Goal: Transaction & Acquisition: Download file/media

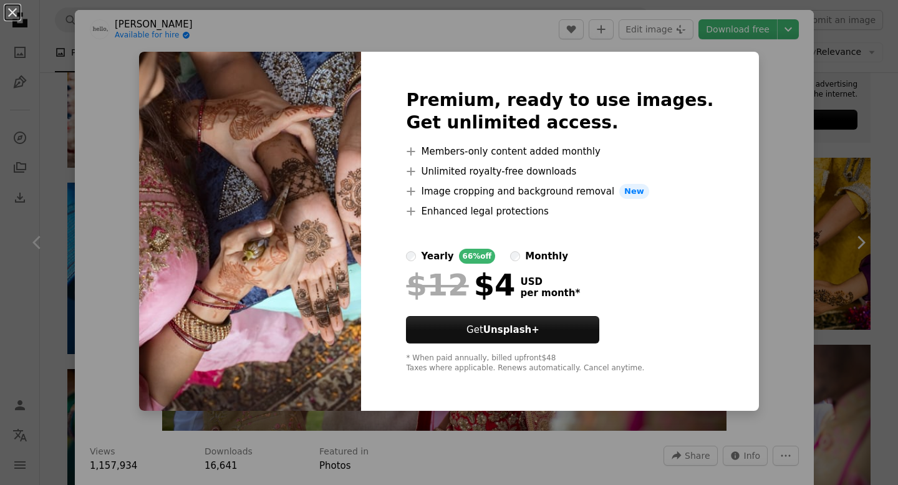
scroll to position [2589, 0]
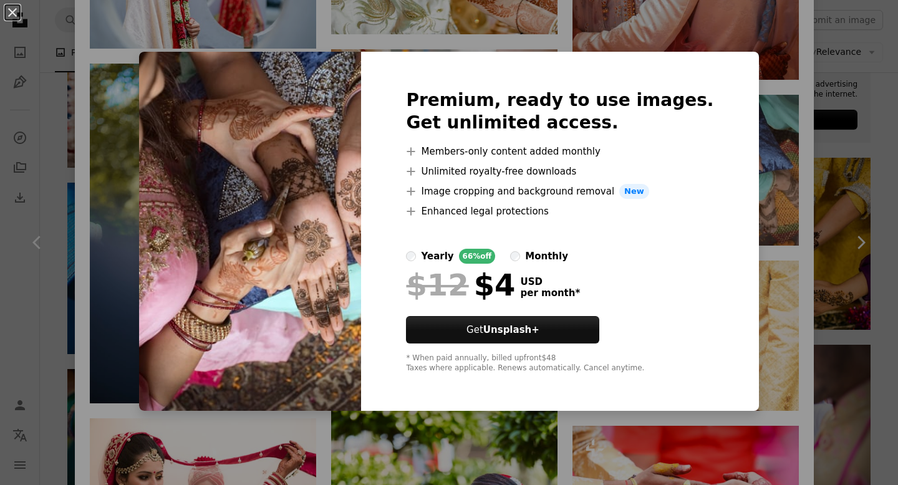
click at [736, 23] on div "An X shape Premium, ready to use images. Get unlimited access. A plus sign Memb…" at bounding box center [449, 242] width 898 height 485
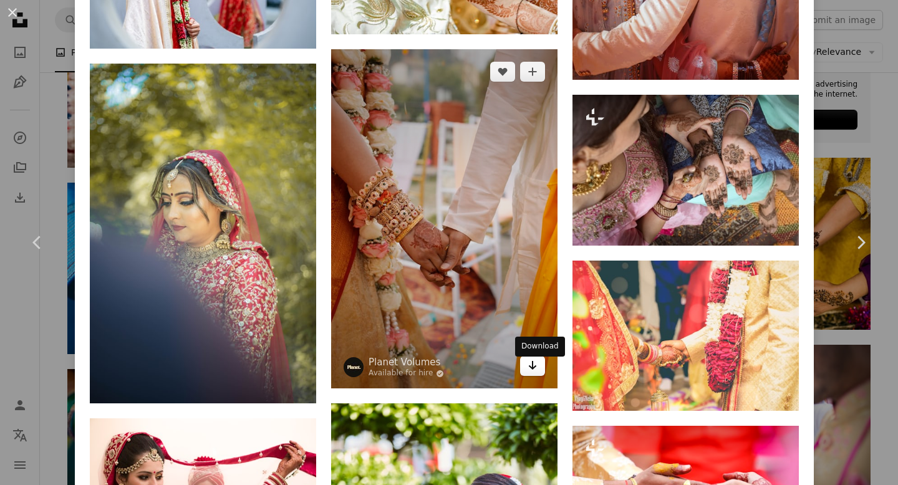
click at [544, 373] on link "Arrow pointing down" at bounding box center [532, 366] width 25 height 20
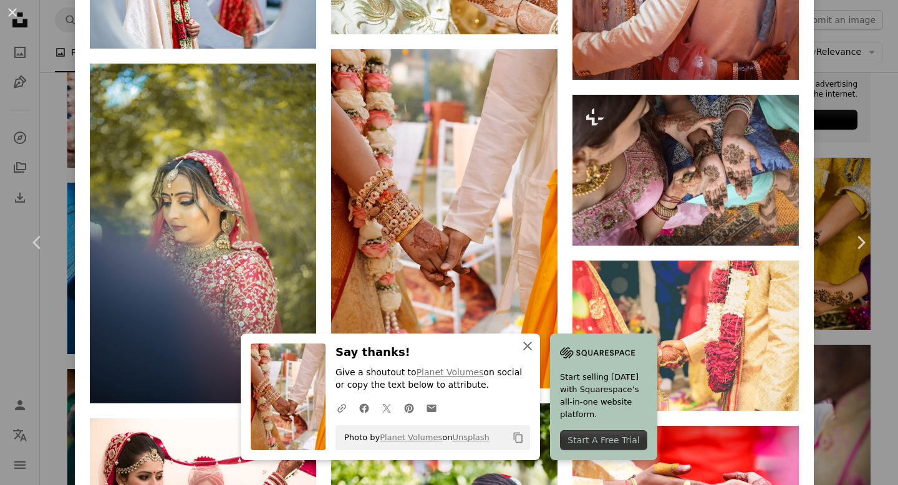
click at [530, 347] on icon "An X shape" at bounding box center [527, 346] width 15 height 15
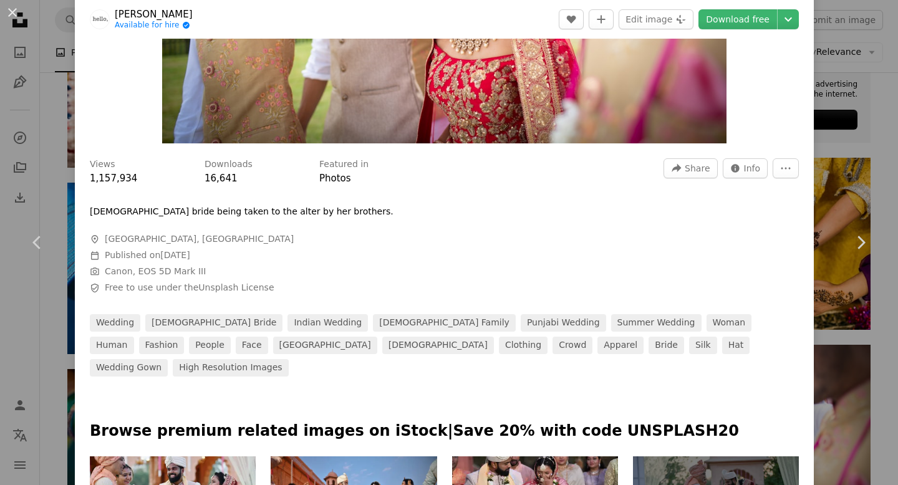
scroll to position [288, 0]
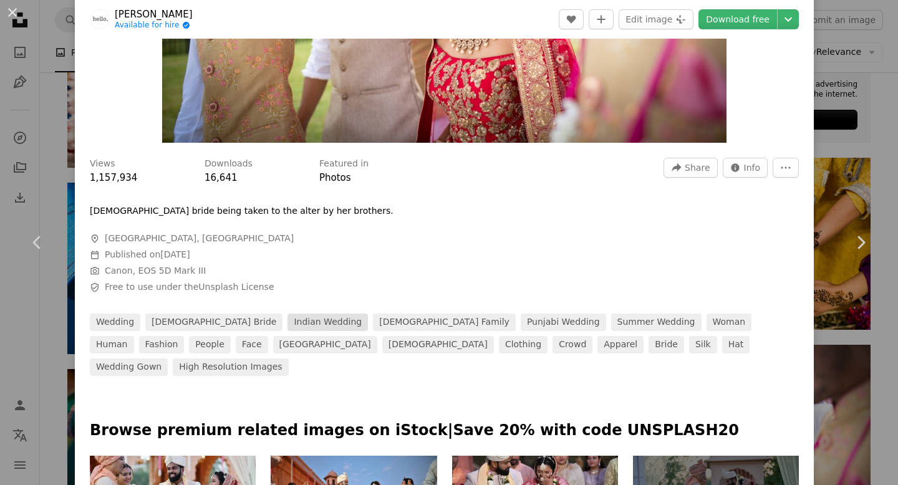
click at [287, 319] on link "indian wedding" at bounding box center [327, 322] width 80 height 17
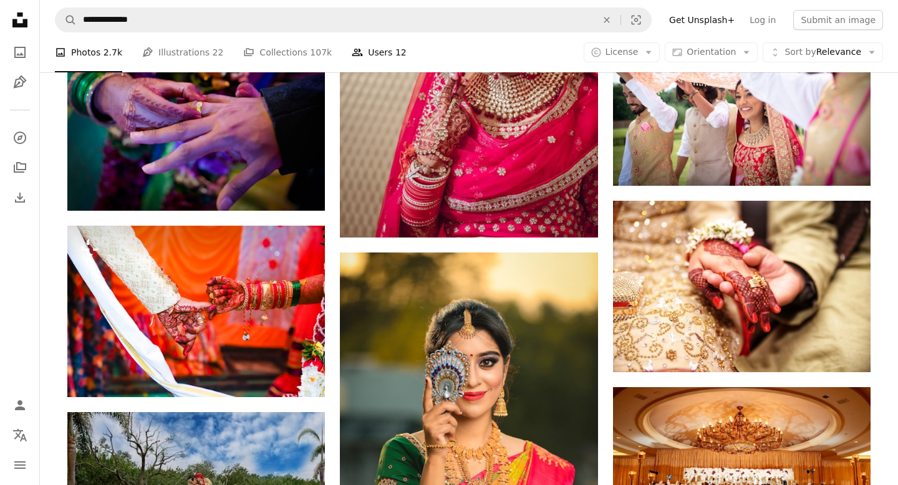
scroll to position [837, 0]
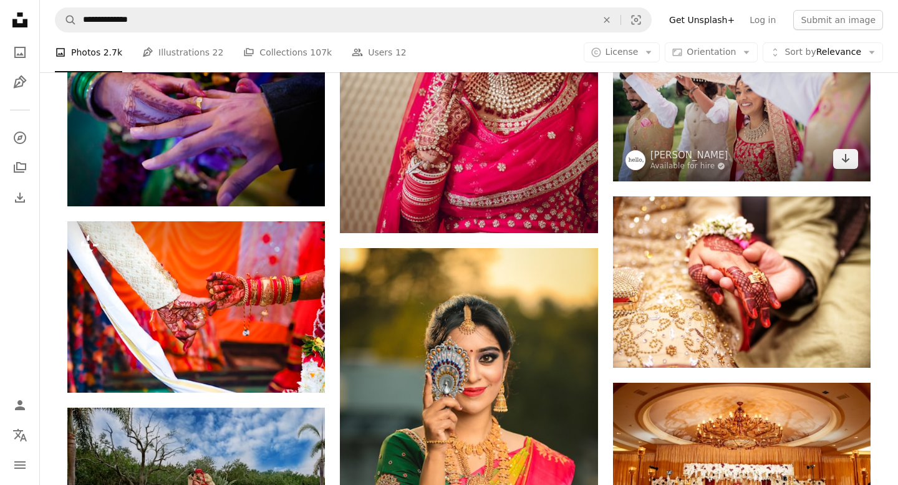
click at [690, 101] on img at bounding box center [742, 95] width 258 height 171
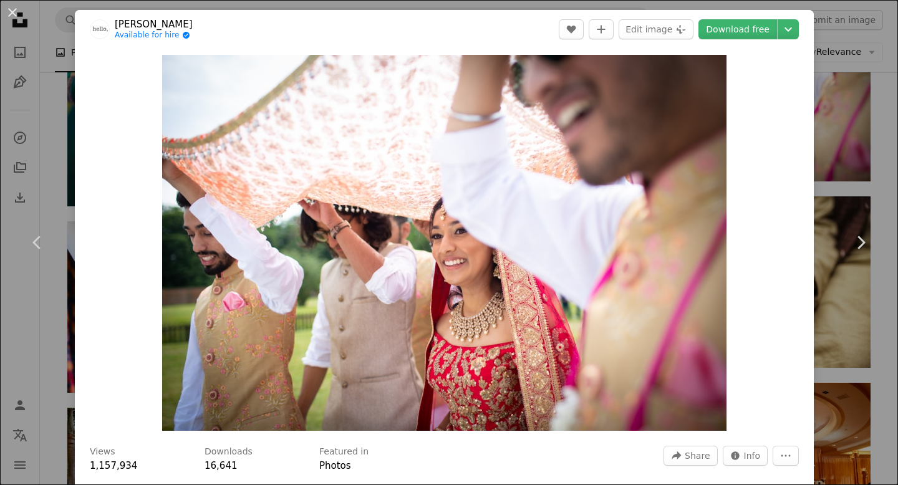
click at [133, 24] on link "[PERSON_NAME]" at bounding box center [154, 24] width 78 height 12
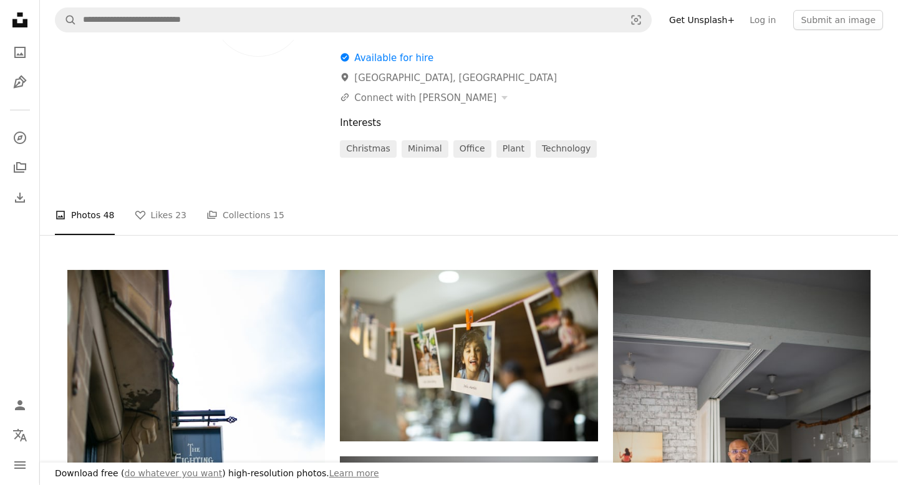
scroll to position [110, 0]
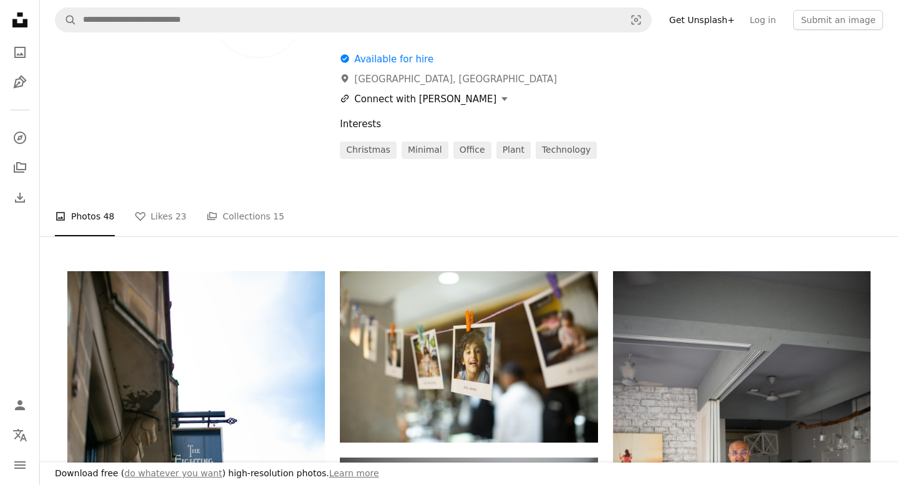
click at [435, 98] on button "A URL sharing icon (chains) Connect with [PERSON_NAME]" at bounding box center [424, 99] width 168 height 15
click at [400, 148] on div "Instagram" at bounding box center [383, 150] width 76 height 12
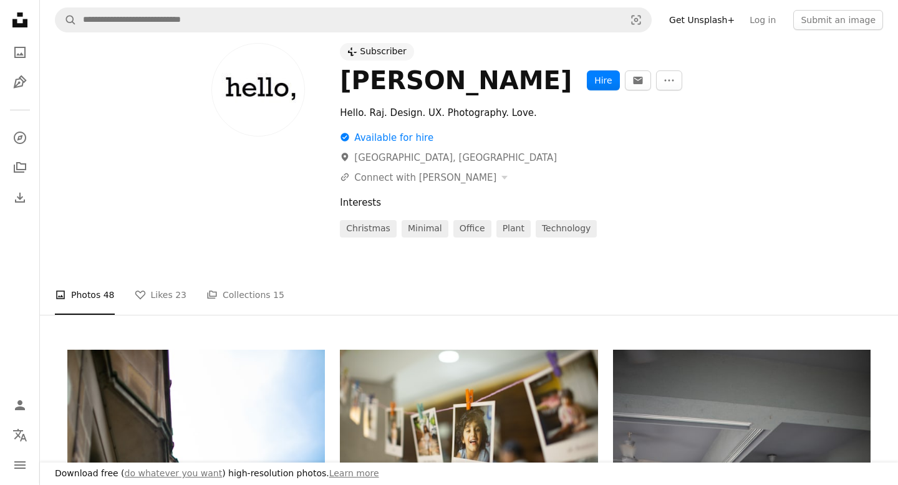
scroll to position [0, 0]
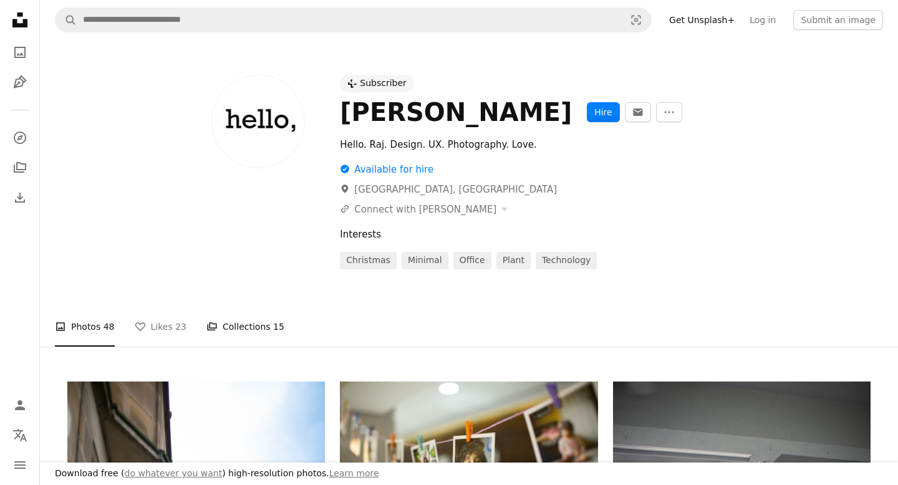
click at [263, 319] on link "A stack of folders Collections 15" at bounding box center [245, 327] width 78 height 40
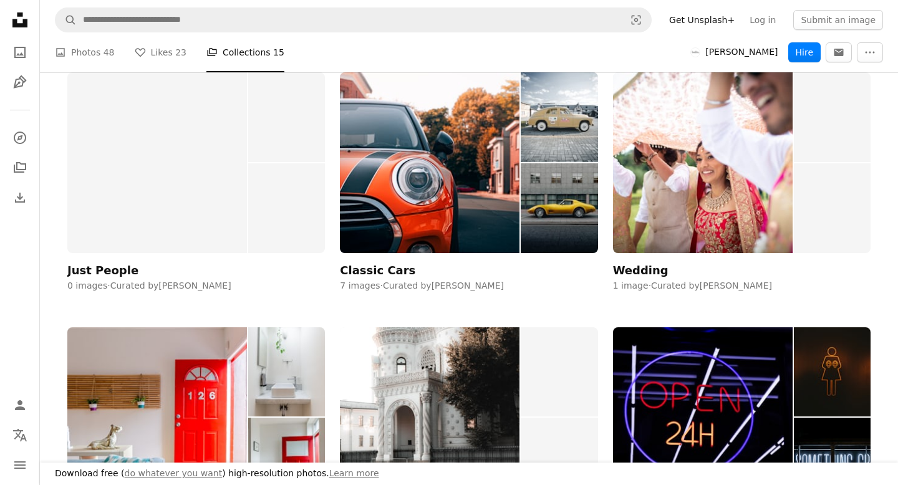
scroll to position [574, 0]
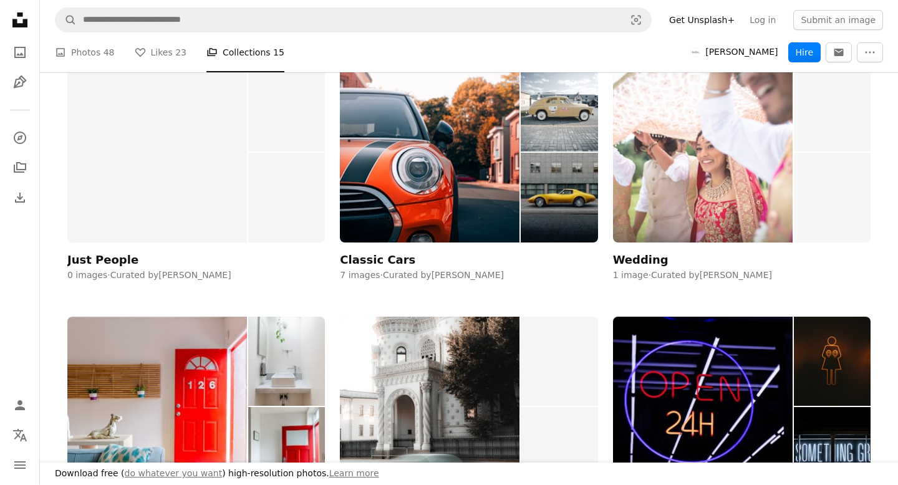
click at [697, 167] on img at bounding box center [703, 152] width 180 height 180
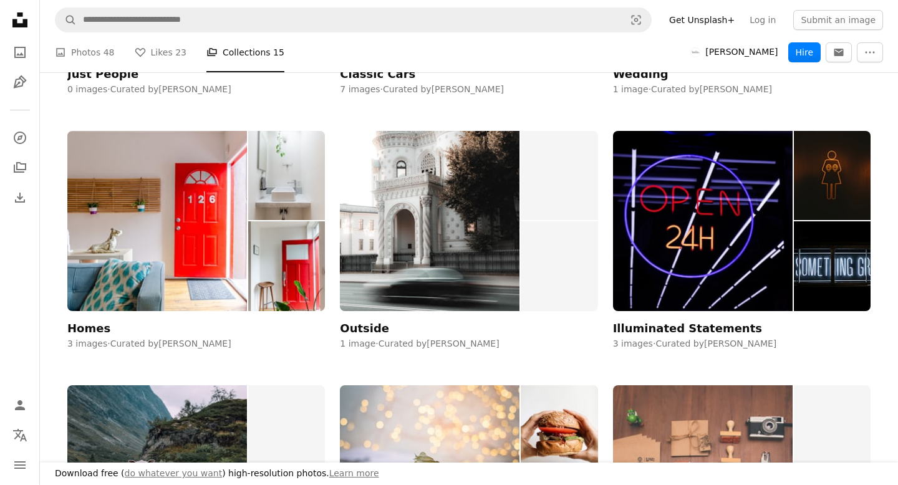
scroll to position [763, 0]
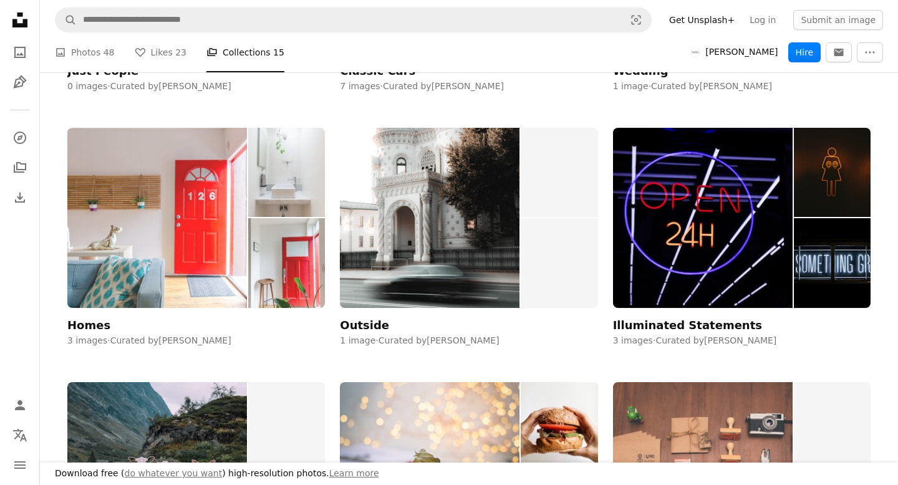
click at [219, 228] on img at bounding box center [157, 218] width 180 height 180
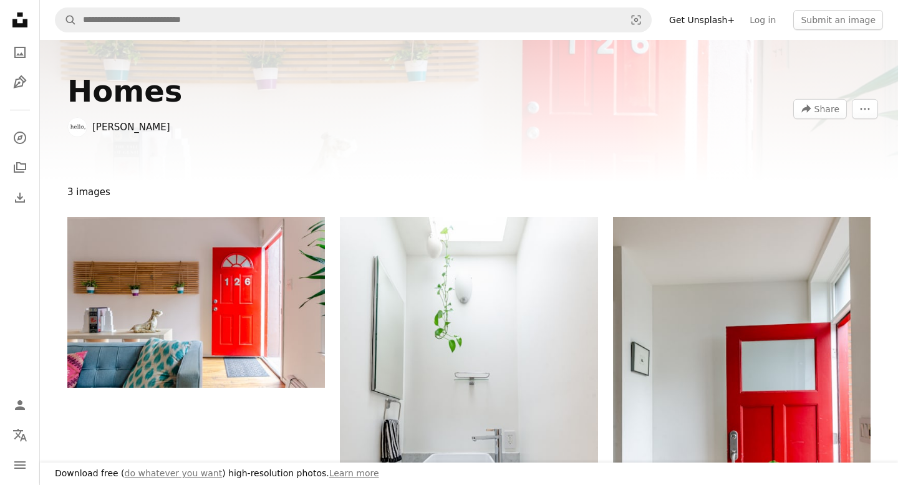
scroll to position [763, 0]
